Goal: Navigation & Orientation: Find specific page/section

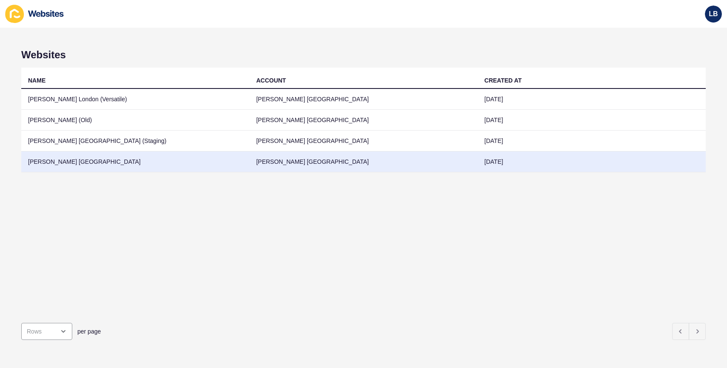
click at [72, 162] on td "[PERSON_NAME] [GEOGRAPHIC_DATA]" at bounding box center [135, 161] width 228 height 21
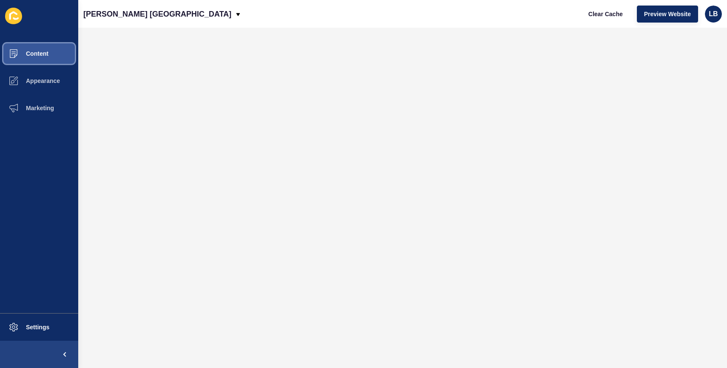
click at [55, 46] on button "Content" at bounding box center [39, 53] width 78 height 27
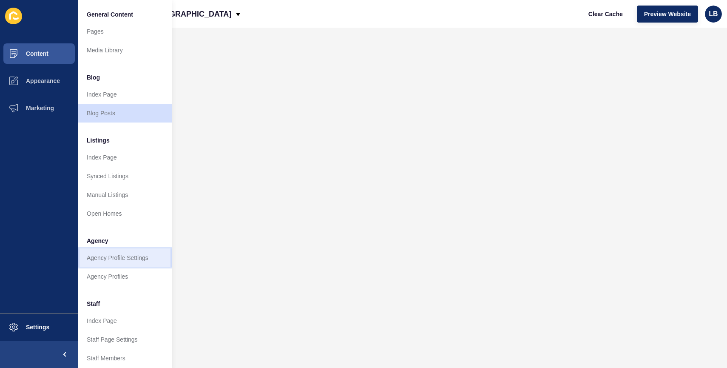
click at [135, 259] on link "Agency Profile Settings" at bounding box center [124, 257] width 93 height 19
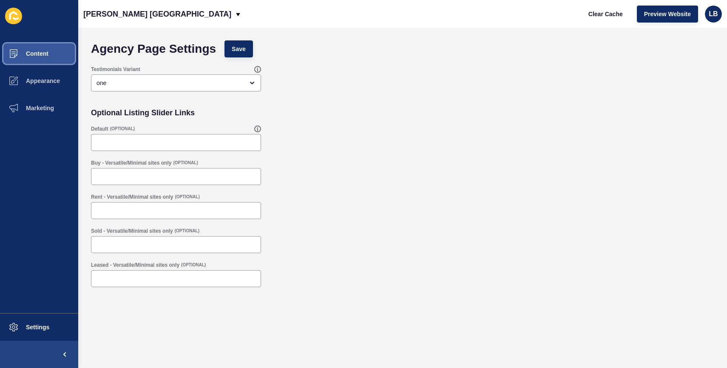
click at [45, 48] on button "Content" at bounding box center [39, 53] width 78 height 27
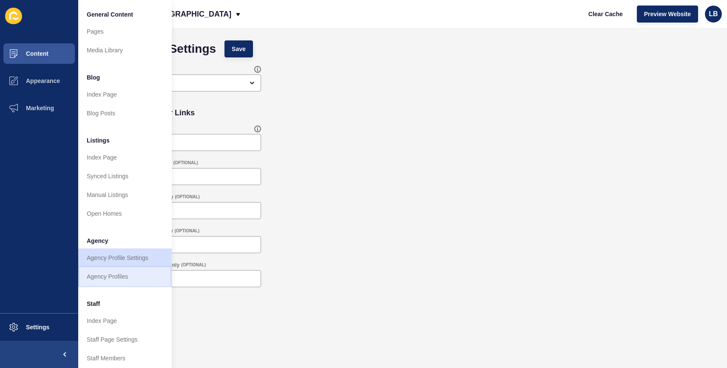
click at [125, 282] on link "Agency Profiles" at bounding box center [124, 276] width 93 height 19
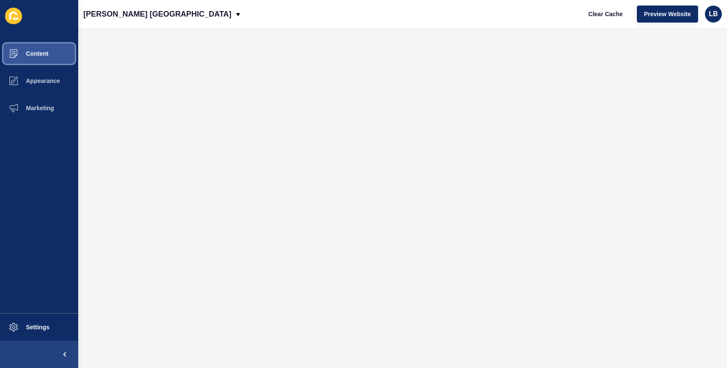
click at [46, 49] on button "Content" at bounding box center [39, 53] width 78 height 27
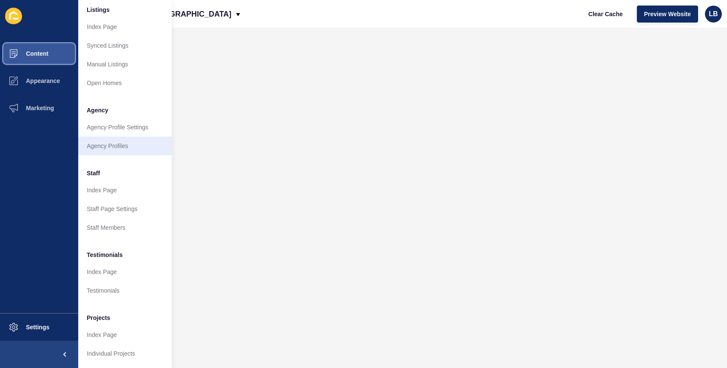
scroll to position [137, 0]
click at [129, 218] on link "Staff Members" at bounding box center [124, 227] width 93 height 19
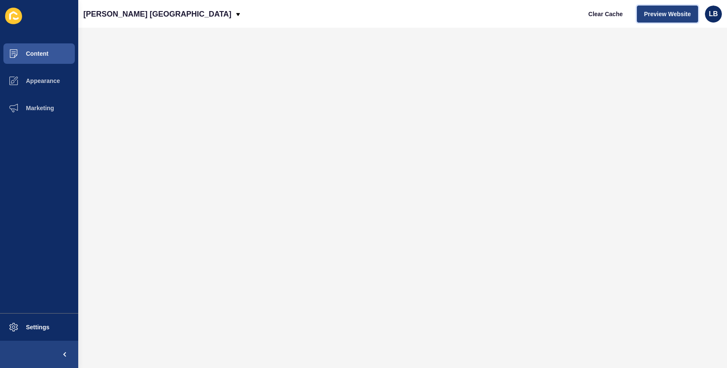
click at [666, 16] on span "Preview Website" at bounding box center [667, 14] width 47 height 8
